Goal: Task Accomplishment & Management: Use online tool/utility

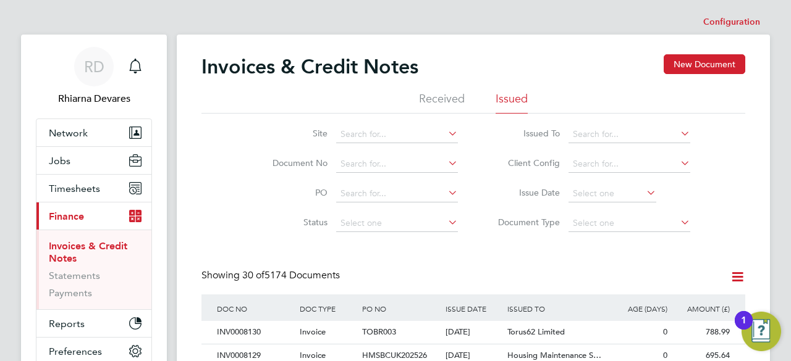
scroll to position [23, 83]
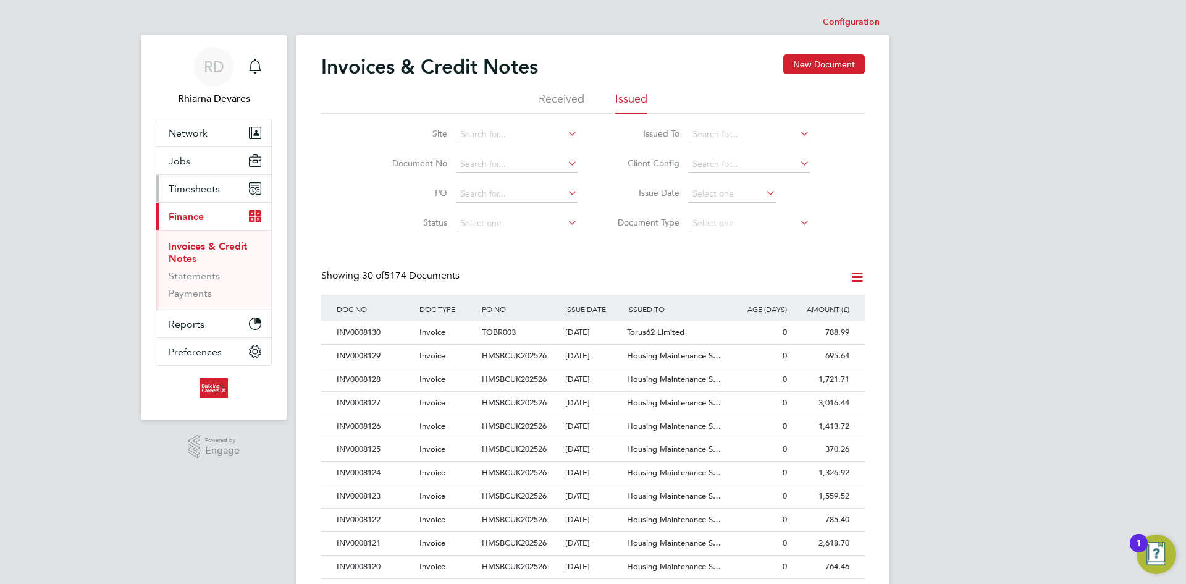
click at [214, 182] on button "Timesheets" at bounding box center [213, 188] width 115 height 27
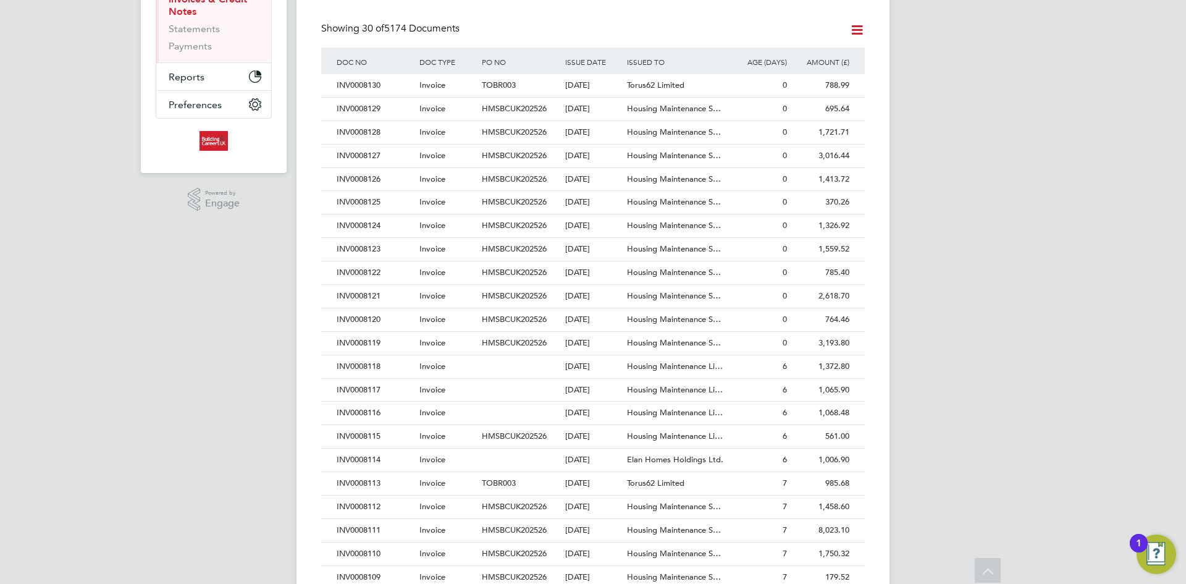
scroll to position [0, 0]
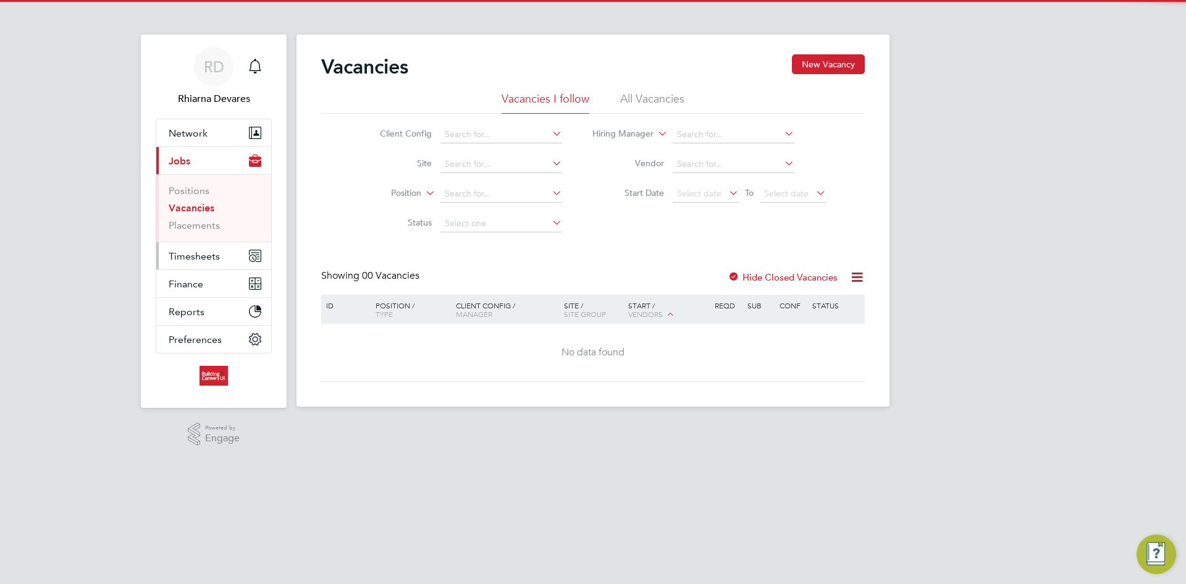
click at [206, 256] on span "Timesheets" at bounding box center [194, 256] width 51 height 12
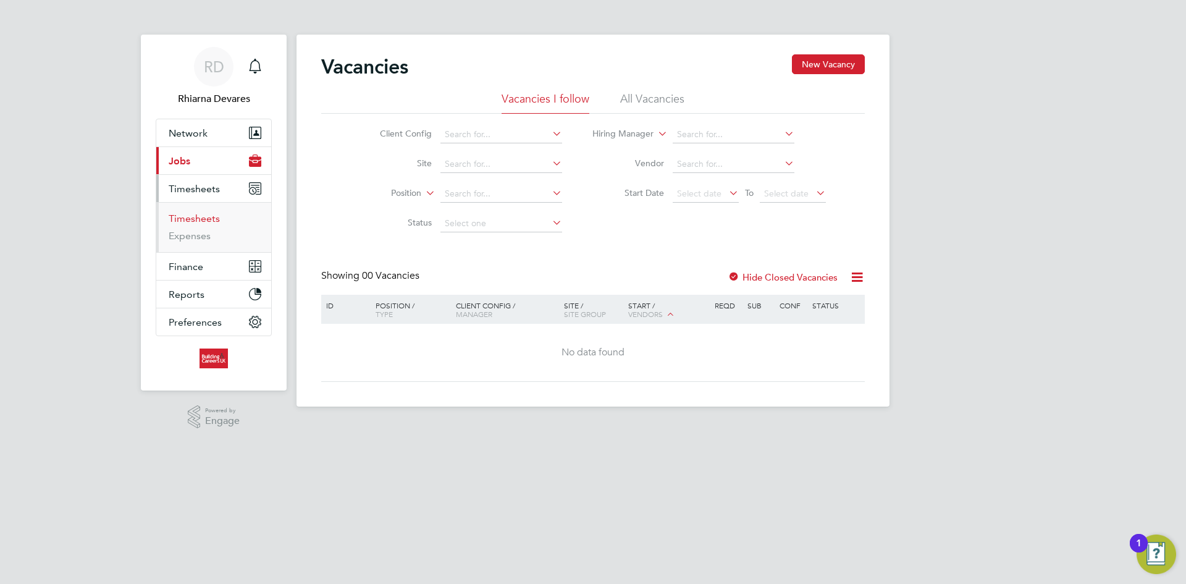
click at [191, 214] on link "Timesheets" at bounding box center [194, 218] width 51 height 12
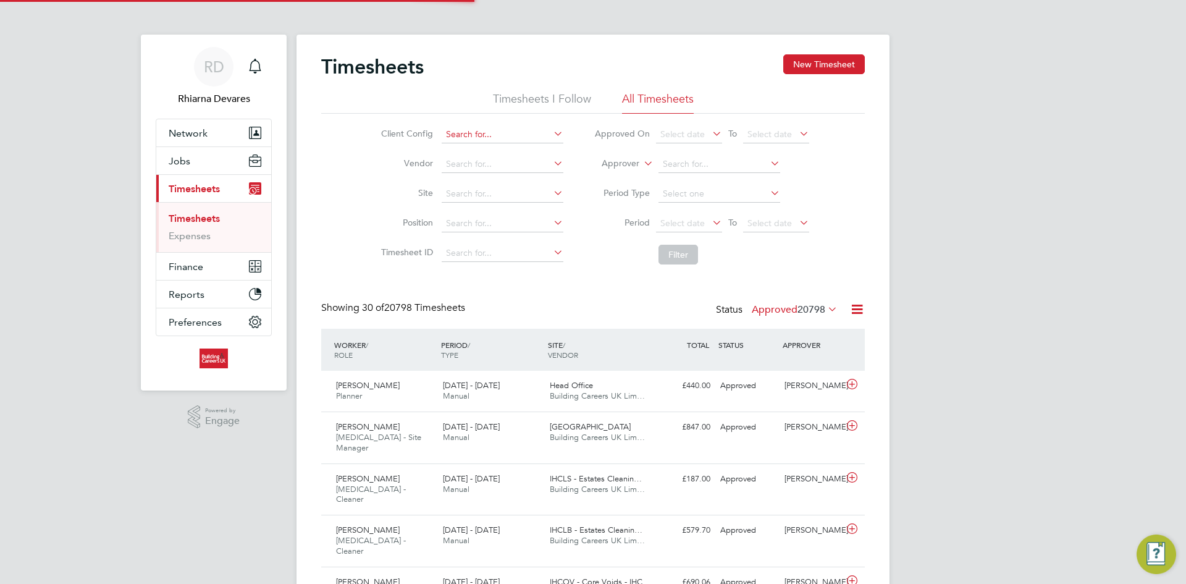
click at [479, 137] on input at bounding box center [503, 134] width 122 height 17
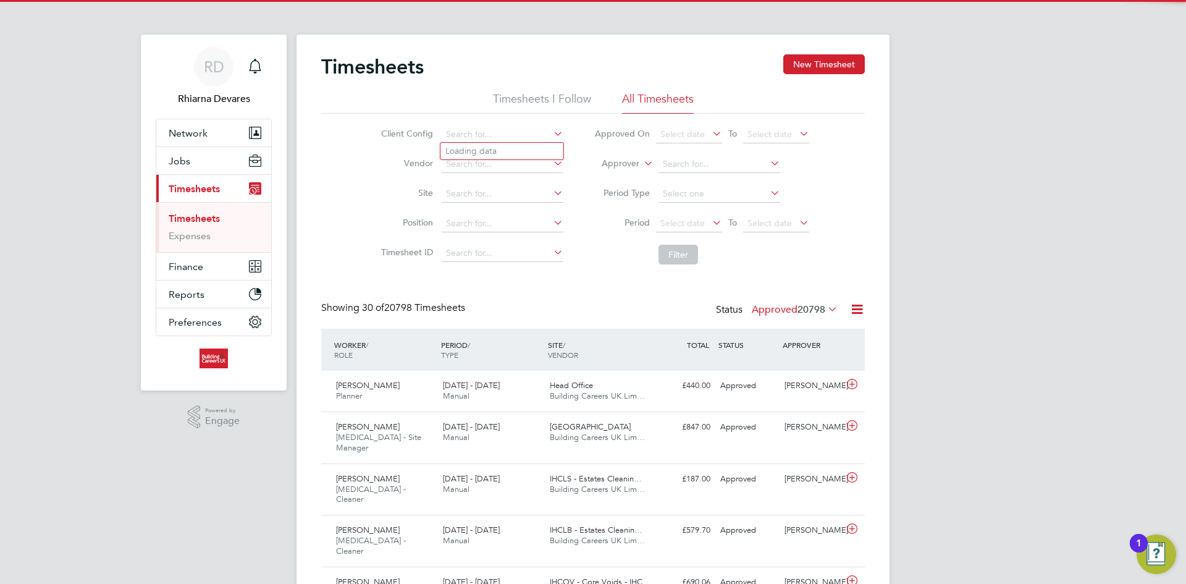
click at [471, 145] on li "Loading data" at bounding box center [501, 151] width 123 height 16
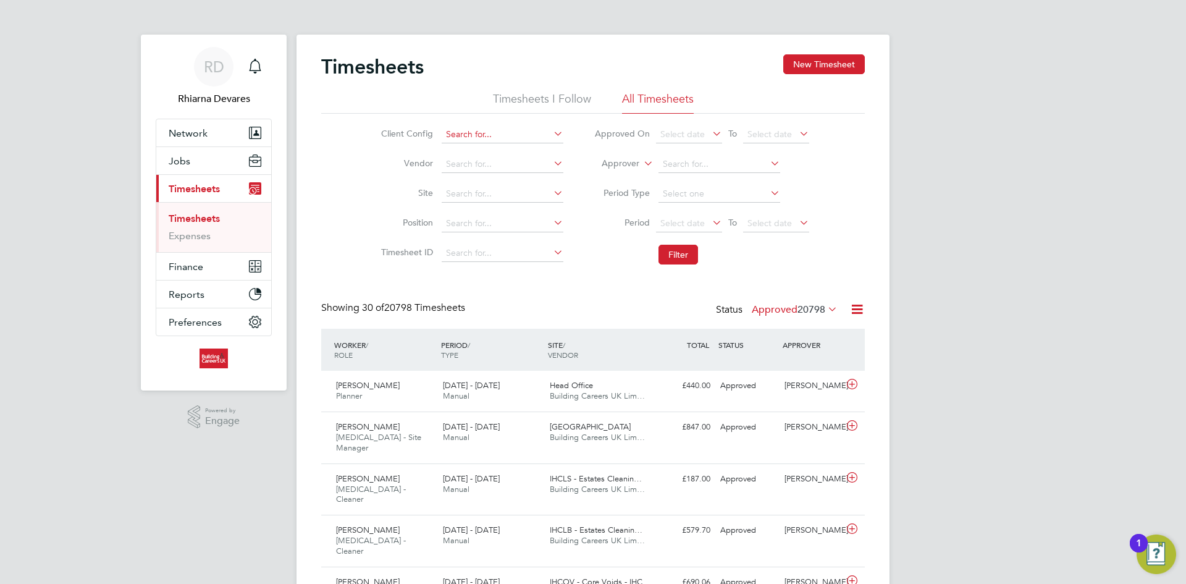
click at [473, 137] on input at bounding box center [503, 134] width 122 height 17
click at [358, 184] on div "Client Config Vendor Site Position Timesheet ID Approved On Select date To Sele…" at bounding box center [593, 192] width 544 height 157
click at [476, 162] on input at bounding box center [503, 164] width 122 height 17
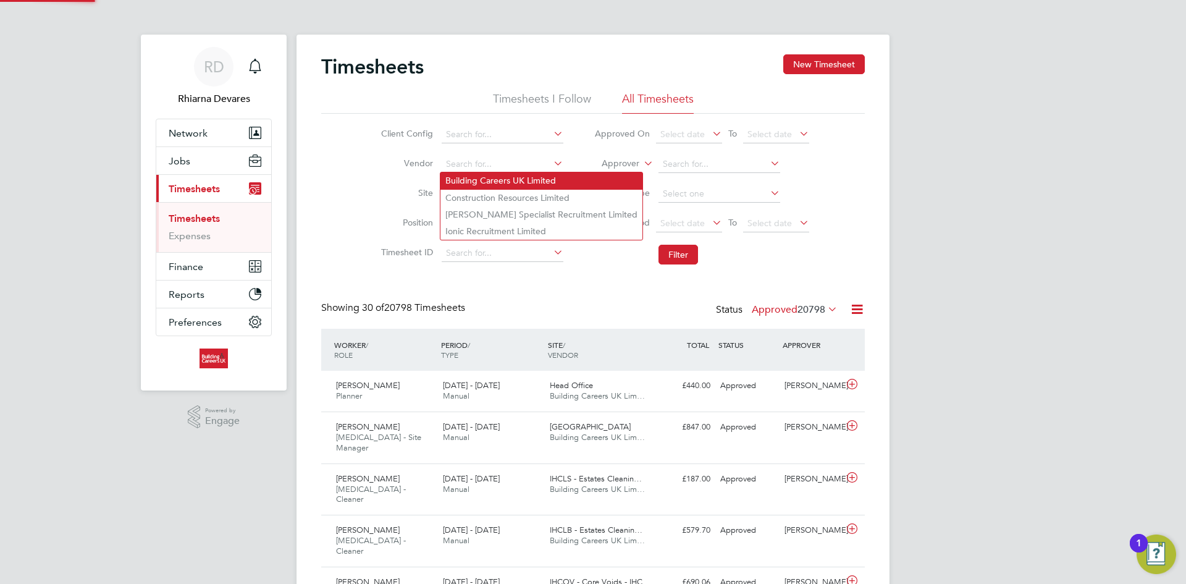
click at [485, 173] on li "Building Careers UK Limited" at bounding box center [541, 180] width 202 height 17
type input "Building Careers UK Limited"
drag, startPoint x: 485, startPoint y: 173, endPoint x: 707, endPoint y: 161, distance: 222.1
click at [485, 173] on li "Building Careers UK Limited" at bounding box center [541, 180] width 202 height 17
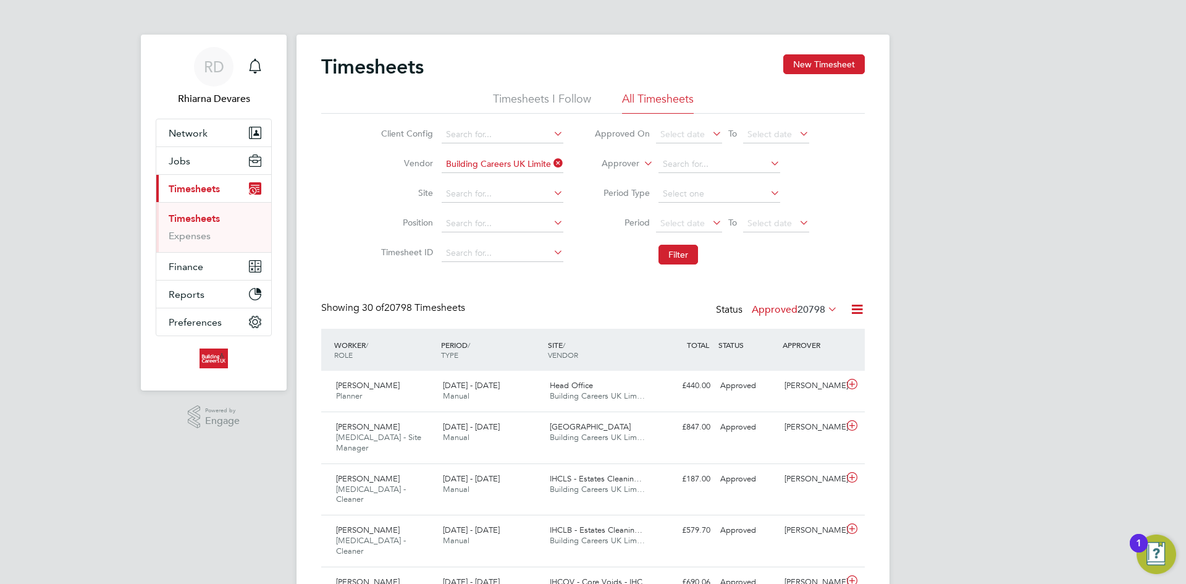
click at [624, 164] on label "Approver" at bounding box center [612, 164] width 56 height 12
click at [617, 174] on li "Worker" at bounding box center [608, 178] width 61 height 16
click at [663, 218] on span "Select date" at bounding box center [682, 222] width 44 height 11
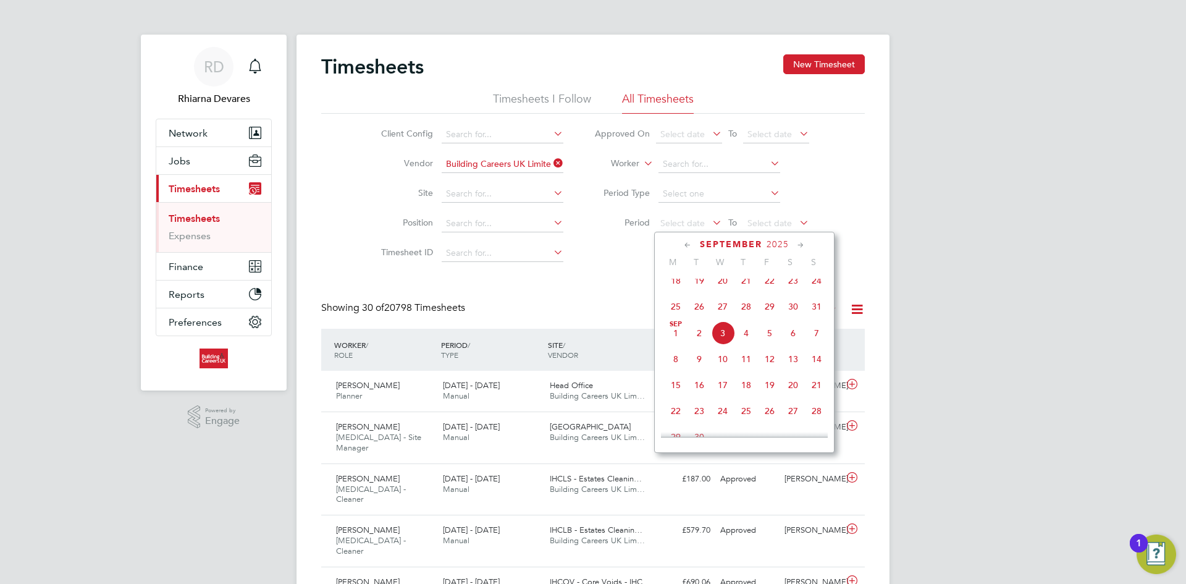
click at [673, 308] on span "25" at bounding box center [675, 306] width 23 height 23
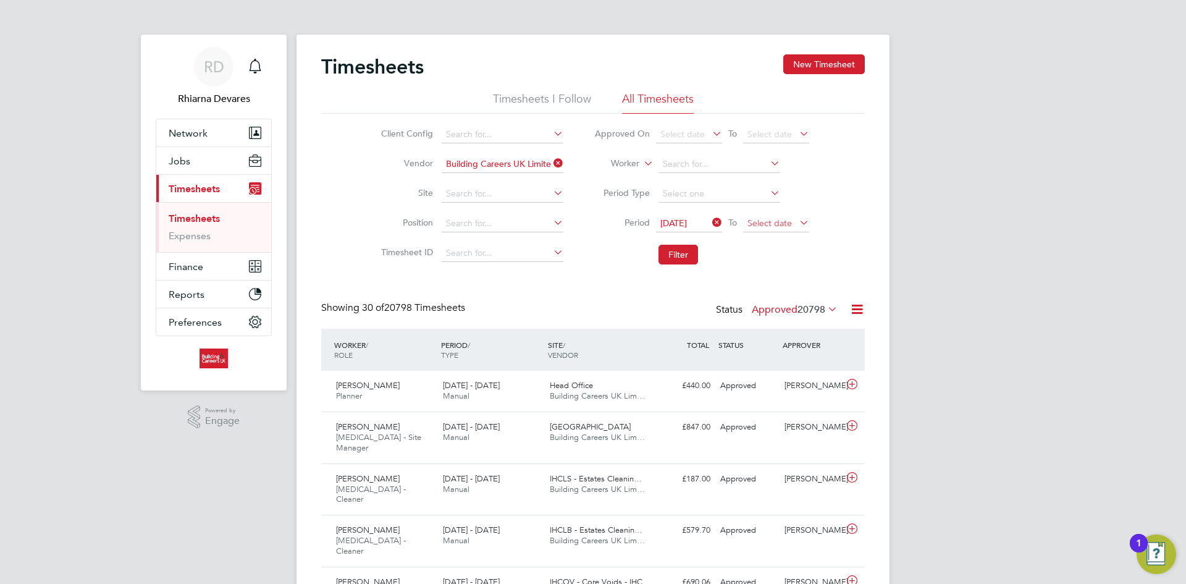
click at [795, 220] on span "Select date" at bounding box center [776, 224] width 66 height 17
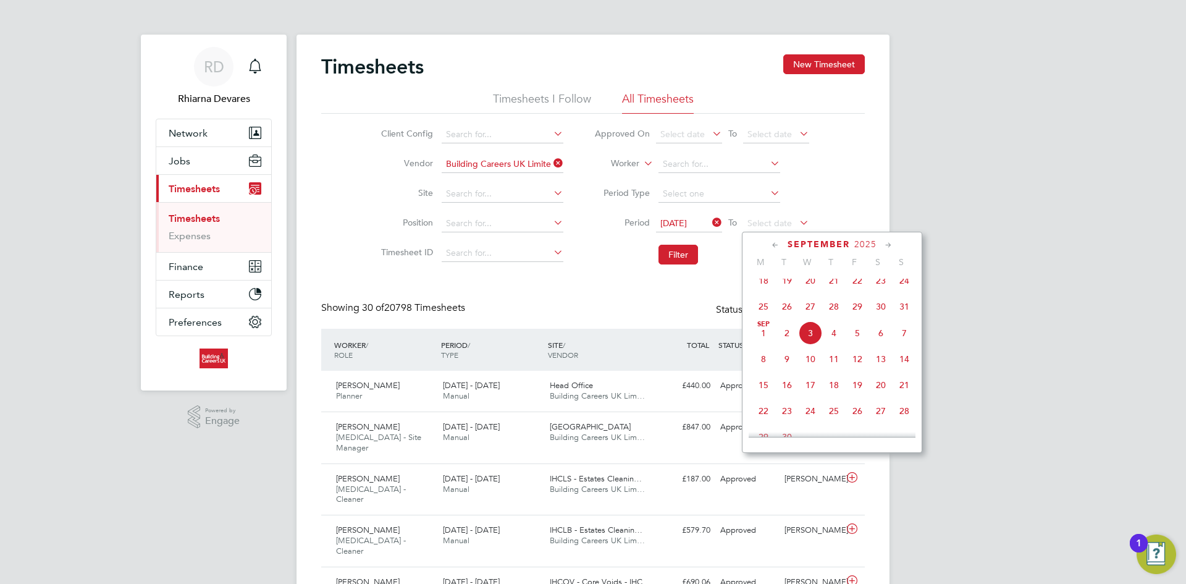
click at [899, 311] on span "31" at bounding box center [904, 306] width 23 height 23
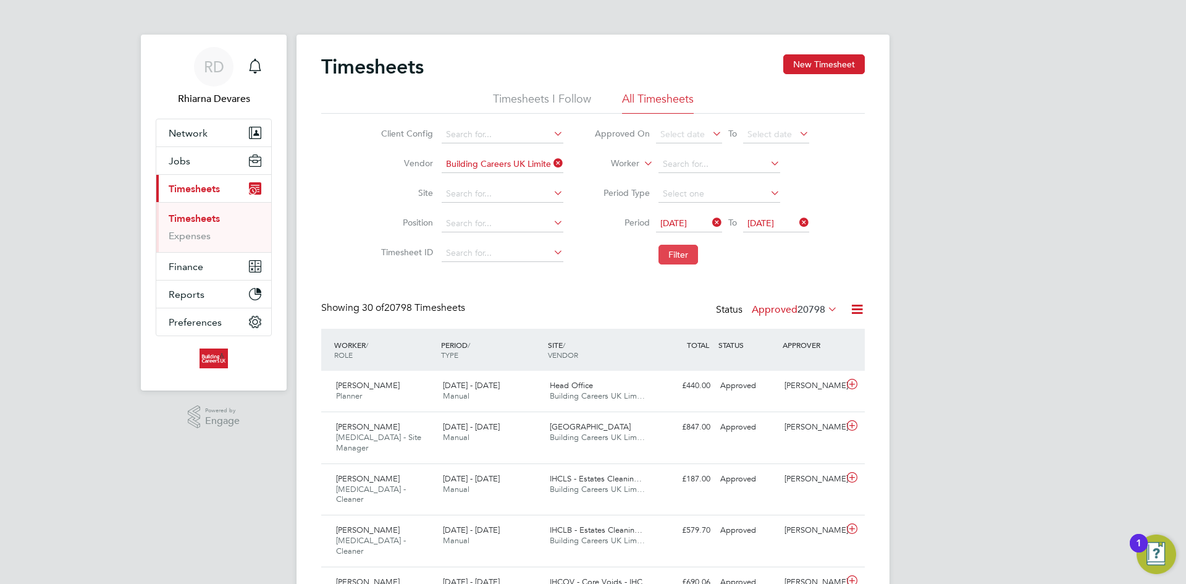
click at [683, 254] on button "Filter" at bounding box center [678, 255] width 40 height 20
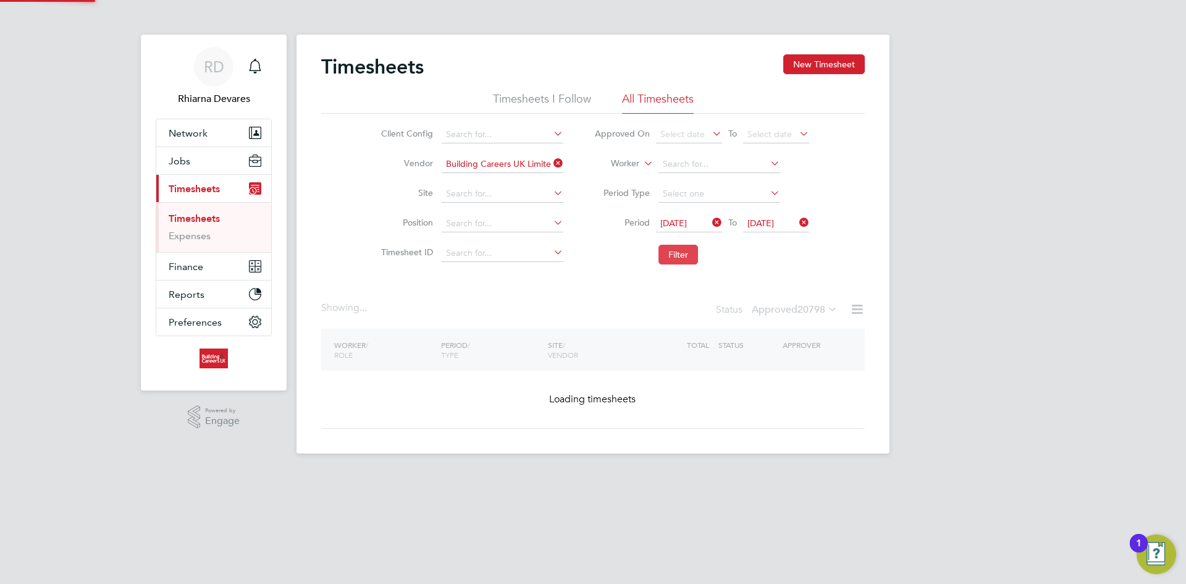
click at [683, 254] on button "Filter" at bounding box center [678, 255] width 40 height 20
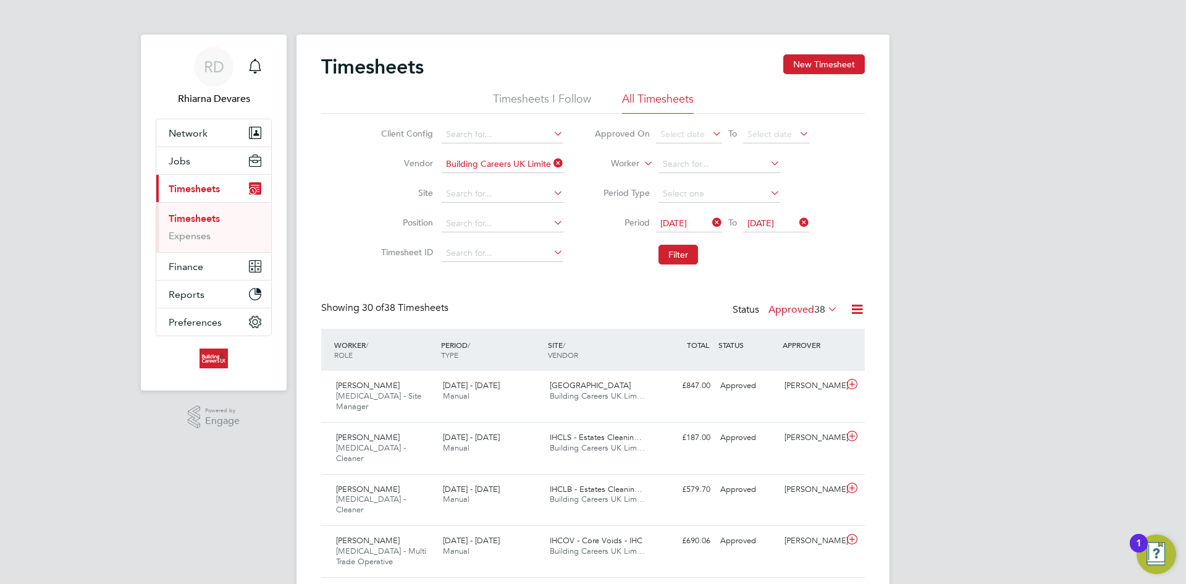
click at [794, 319] on div "Status Approved 38" at bounding box center [786, 309] width 107 height 17
click at [786, 308] on label "Approved 38" at bounding box center [802, 309] width 69 height 12
click at [785, 308] on label "Approved 38" at bounding box center [802, 309] width 69 height 12
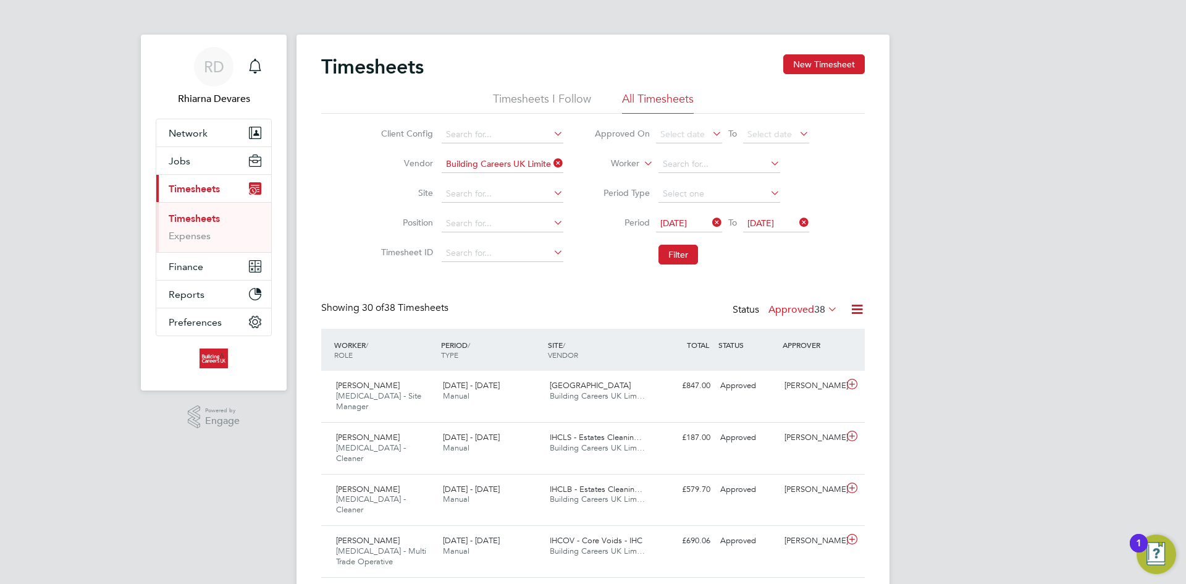
click at [794, 307] on label "Approved 38" at bounding box center [802, 309] width 69 height 12
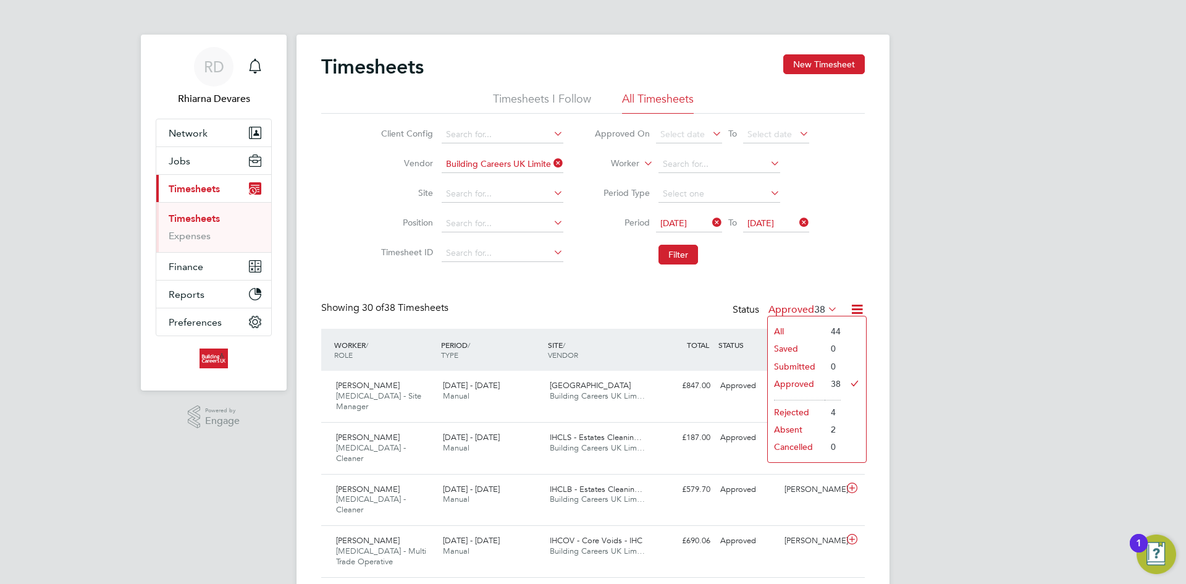
drag, startPoint x: 644, startPoint y: 320, endPoint x: 797, endPoint y: 332, distance: 153.7
click at [644, 320] on div "Showing 30 of 38 Timesheets Status Approved 38" at bounding box center [593, 314] width 544 height 27
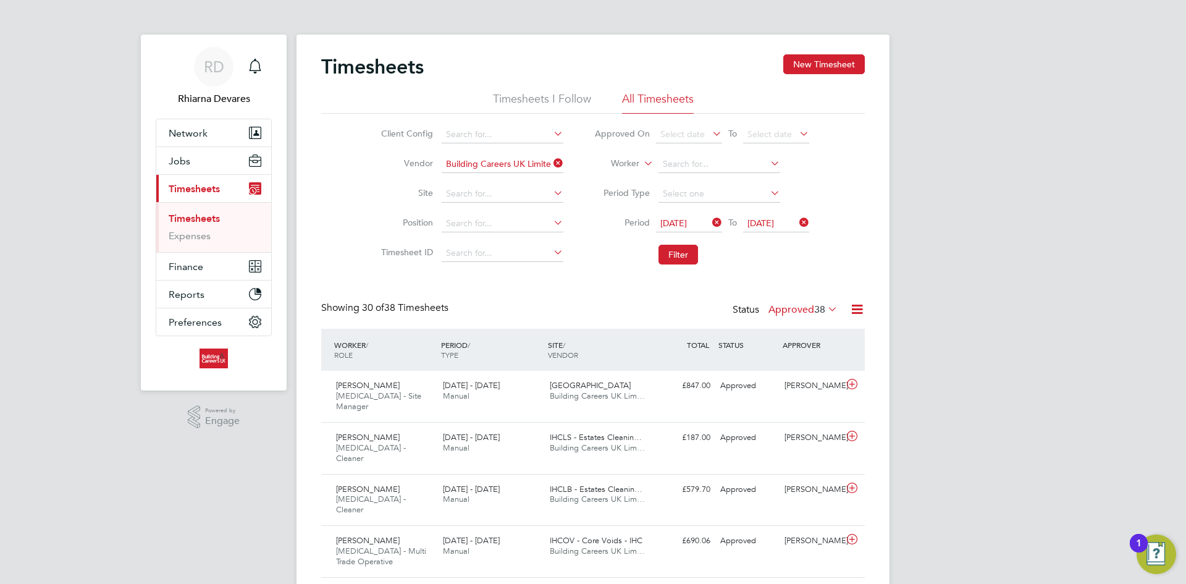
click at [853, 308] on icon at bounding box center [856, 308] width 15 height 15
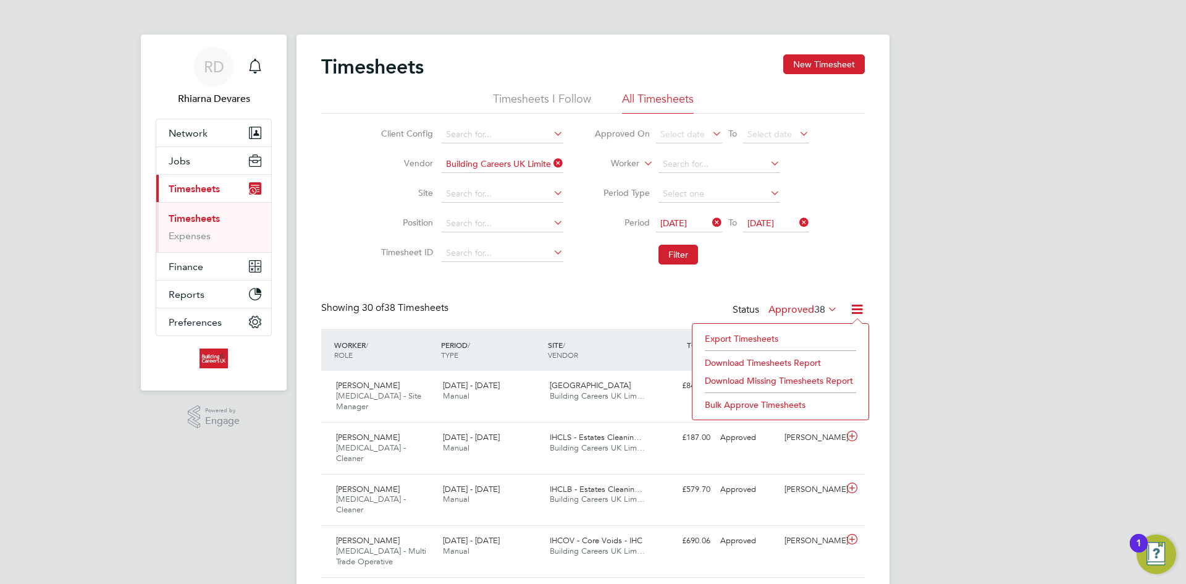
click at [737, 334] on li "Export Timesheets" at bounding box center [781, 338] width 164 height 17
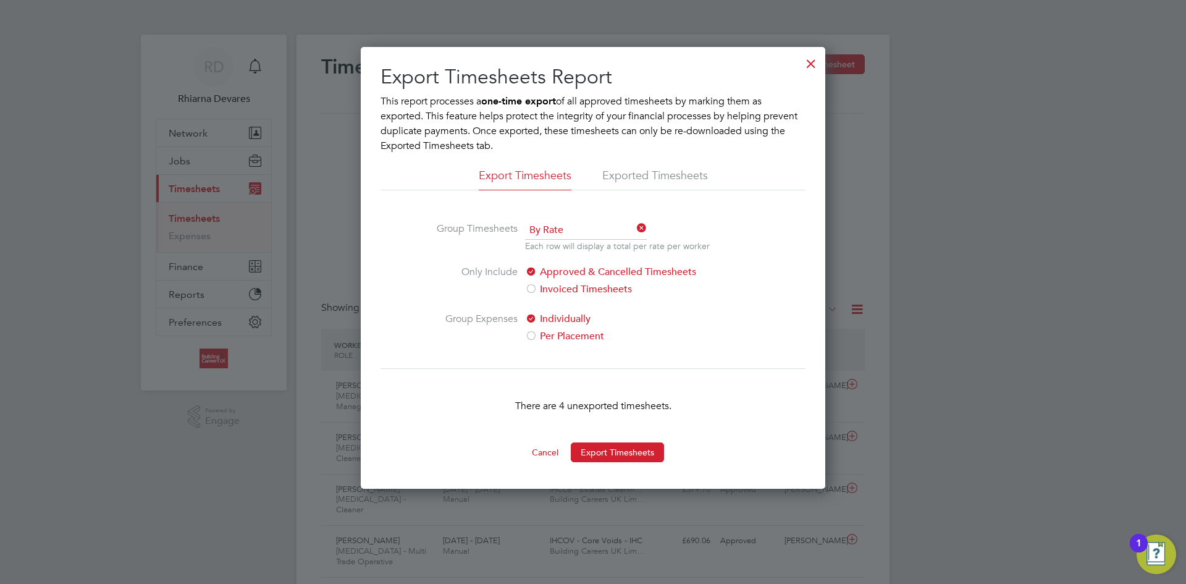
click at [544, 453] on button "Cancel" at bounding box center [545, 452] width 46 height 20
